Goal: Information Seeking & Learning: Understand process/instructions

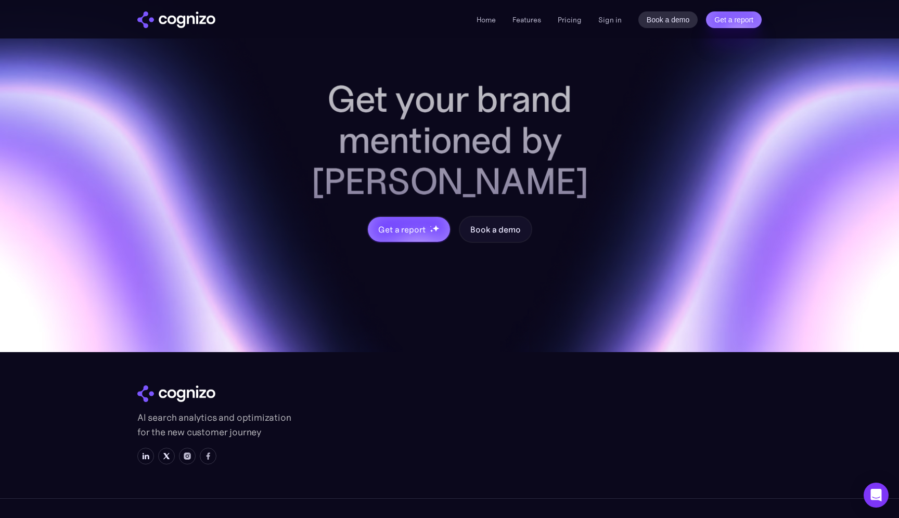
scroll to position [4297, 0]
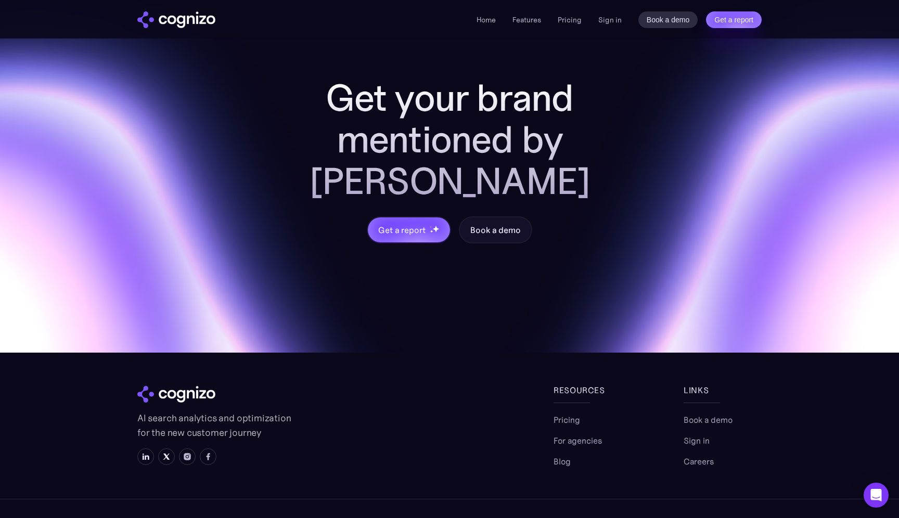
click at [412, 397] on div "AI search analytics and optimization for the new customer journey" at bounding box center [345, 426] width 416 height 84
click at [440, 452] on section "Get your brand mentioned by AI Get a report Book a demo AI search analytics and…" at bounding box center [449, 244] width 899 height 631
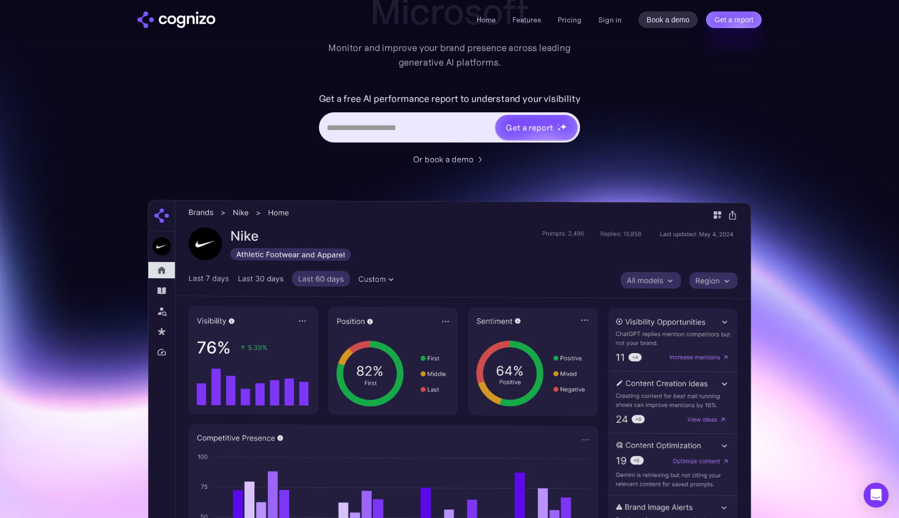
scroll to position [139, 0]
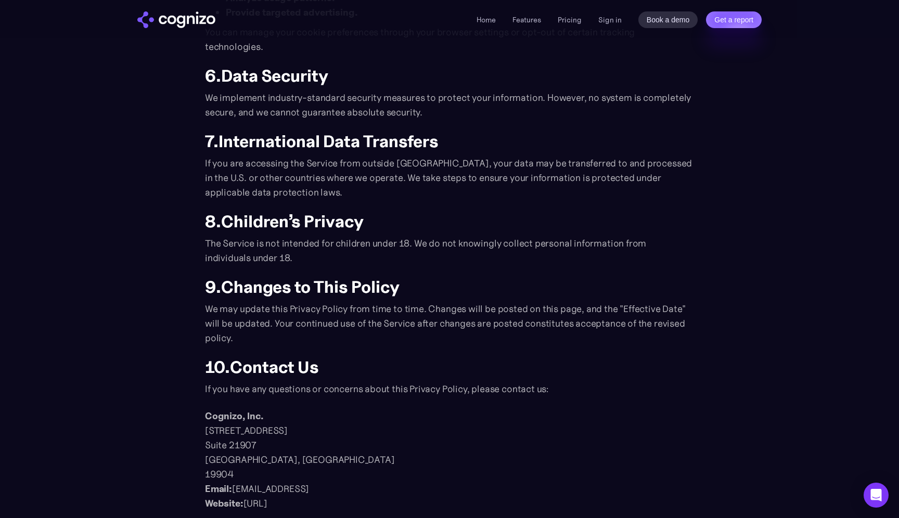
scroll to position [1079, 0]
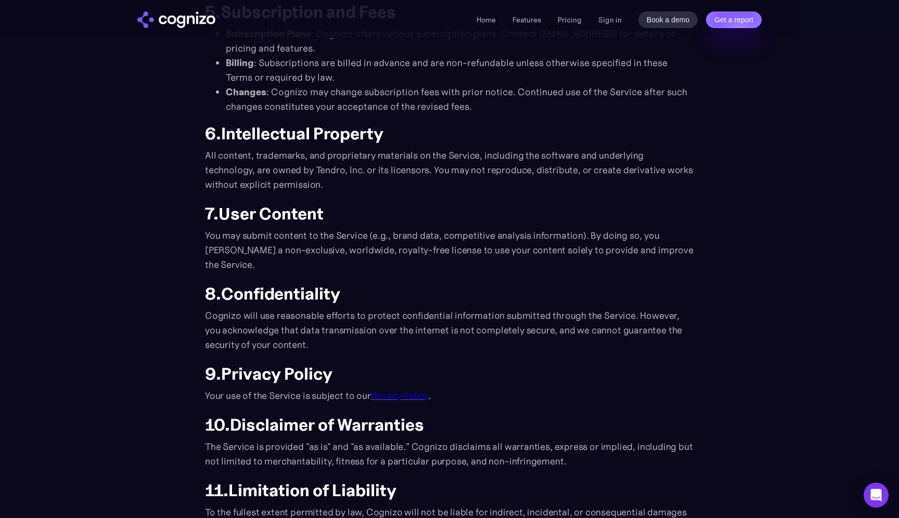
scroll to position [485, 0]
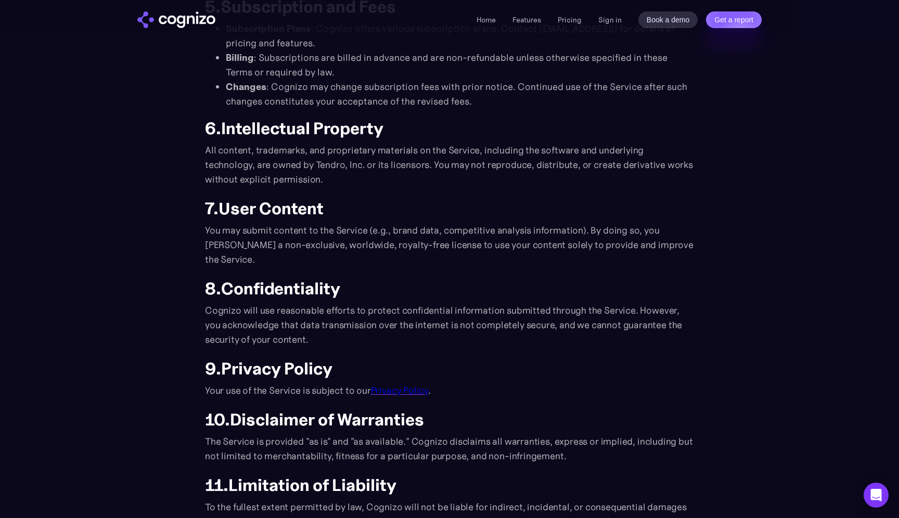
click at [811, 117] on section "Terms and Conditions Effective Date: [DATE] These Terms and Conditions ("Terms"…" at bounding box center [449, 421] width 899 height 1695
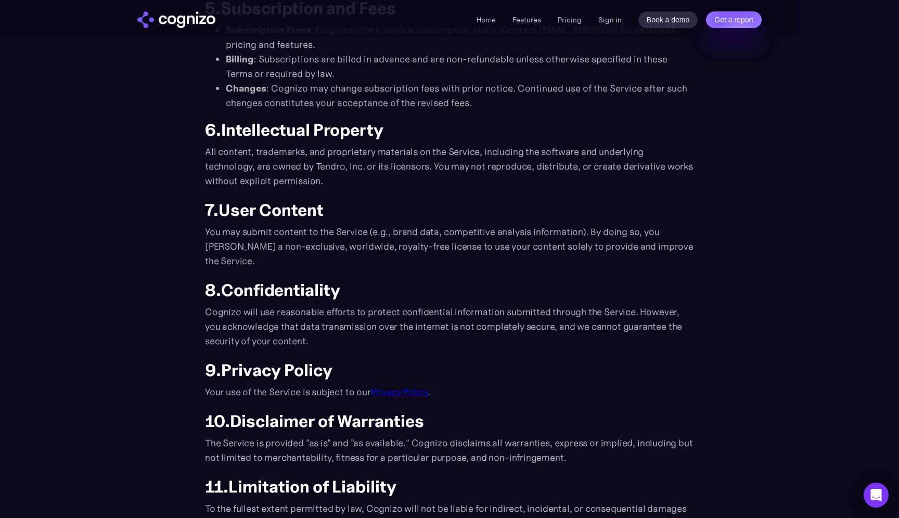
scroll to position [481, 0]
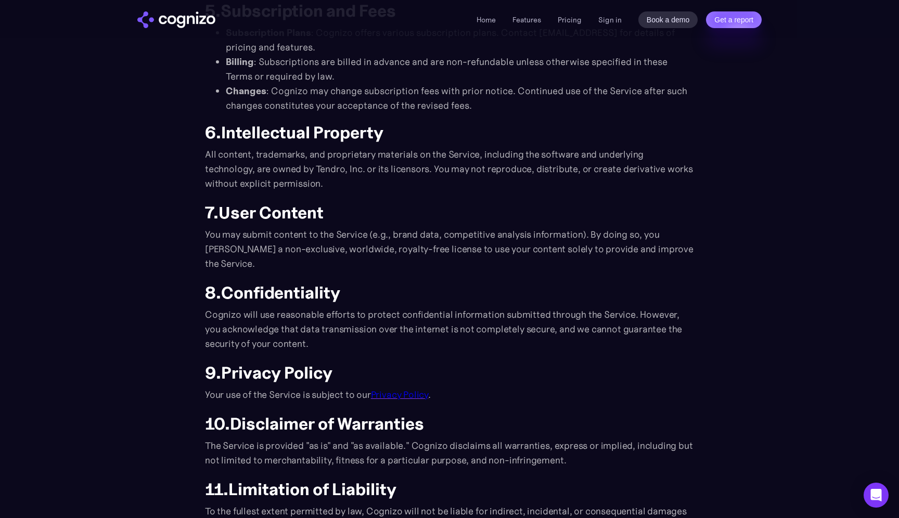
click at [348, 266] on p "You may submit content to the Service (e.g., brand data, competitive analysis i…" at bounding box center [449, 249] width 489 height 44
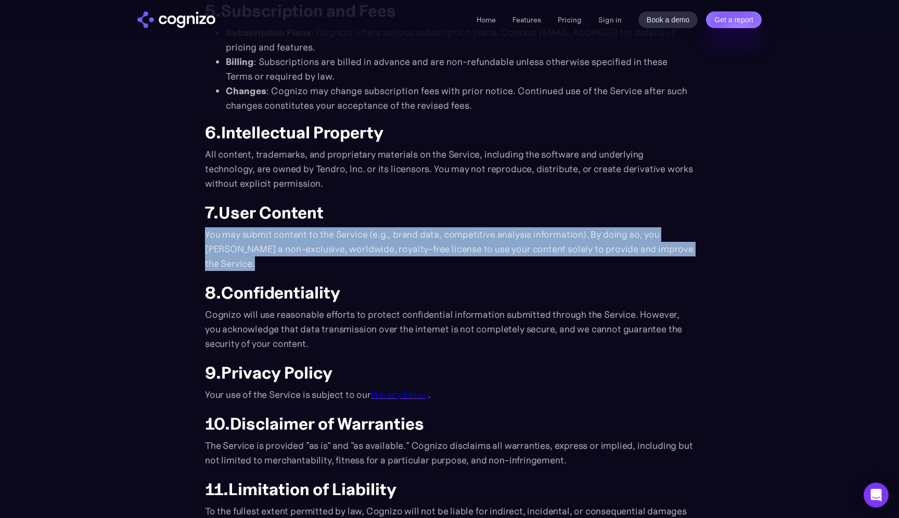
drag, startPoint x: 242, startPoint y: 262, endPoint x: 203, endPoint y: 237, distance: 45.9
click at [203, 237] on section "Terms and Conditions Effective Date: [DATE] These Terms and Conditions ("Terms"…" at bounding box center [449, 425] width 899 height 1695
copy p "You may submit content to the Service (e.g., brand data, competitive analysis i…"
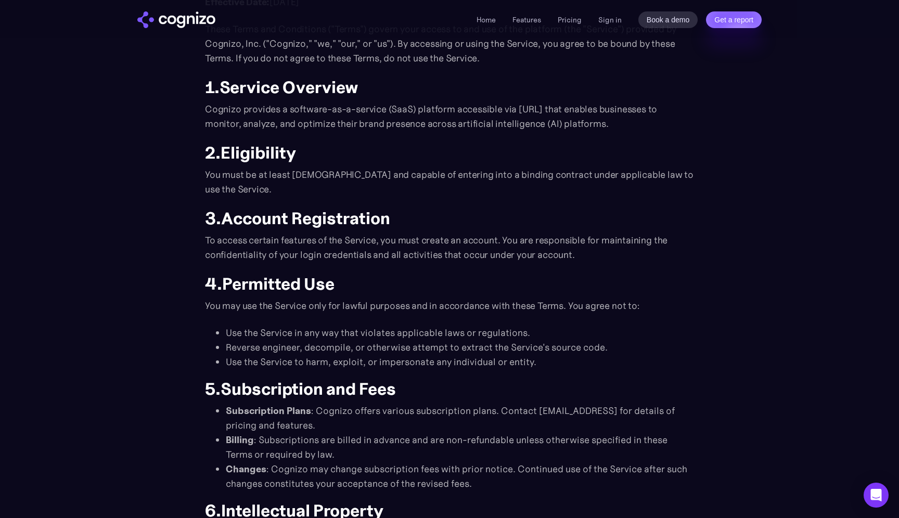
scroll to position [0, 0]
